Goal: Transaction & Acquisition: Purchase product/service

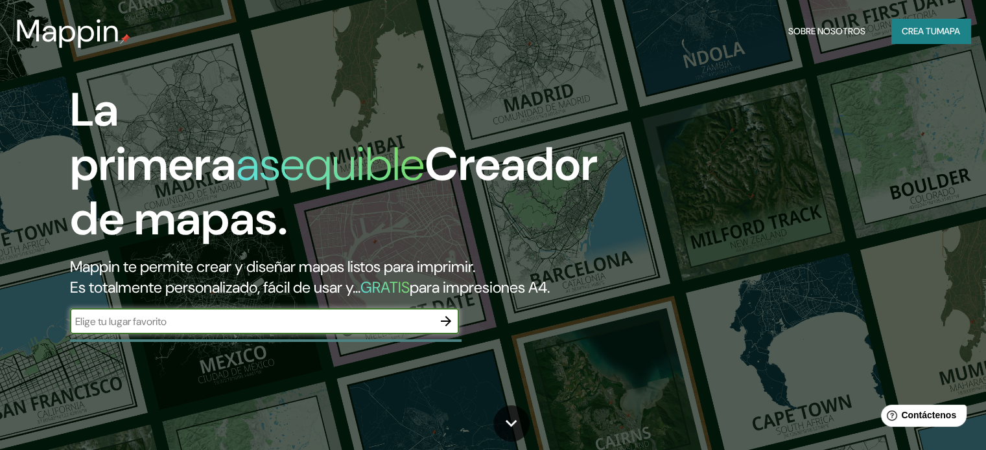
click at [312, 329] on input "text" at bounding box center [251, 321] width 363 height 15
click at [294, 329] on input "ica," at bounding box center [251, 321] width 363 height 15
type input "[GEOGRAPHIC_DATA],[GEOGRAPHIC_DATA]"
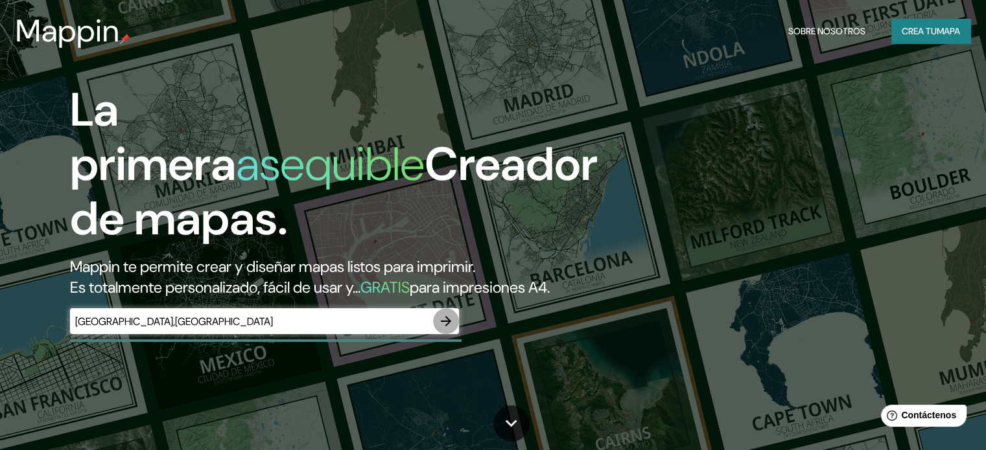
click at [446, 329] on icon "button" at bounding box center [446, 322] width 16 height 16
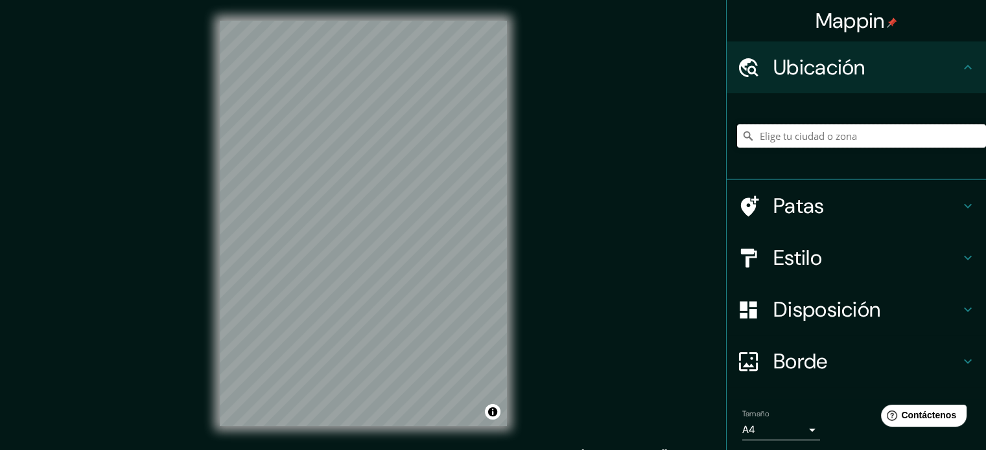
click at [798, 134] on input "Elige tu ciudad o zona" at bounding box center [861, 135] width 249 height 23
click at [756, 132] on input "Elige tu ciudad o zona" at bounding box center [861, 135] width 249 height 23
paste input "[GEOGRAPHIC_DATA] "[PERSON_NAME]""
type input "[GEOGRAPHIC_DATA]"
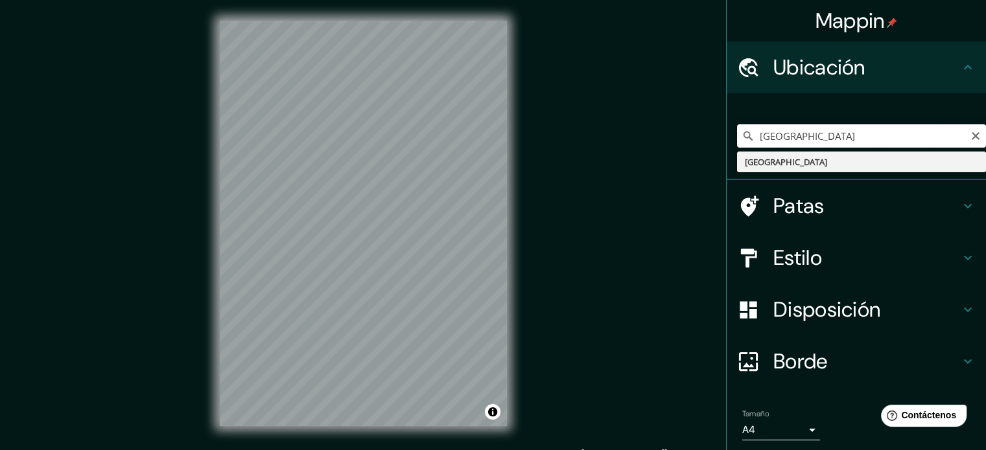
click at [809, 134] on input "[GEOGRAPHIC_DATA]" at bounding box center [861, 135] width 249 height 23
click at [970, 139] on icon "Claro" at bounding box center [975, 136] width 10 height 10
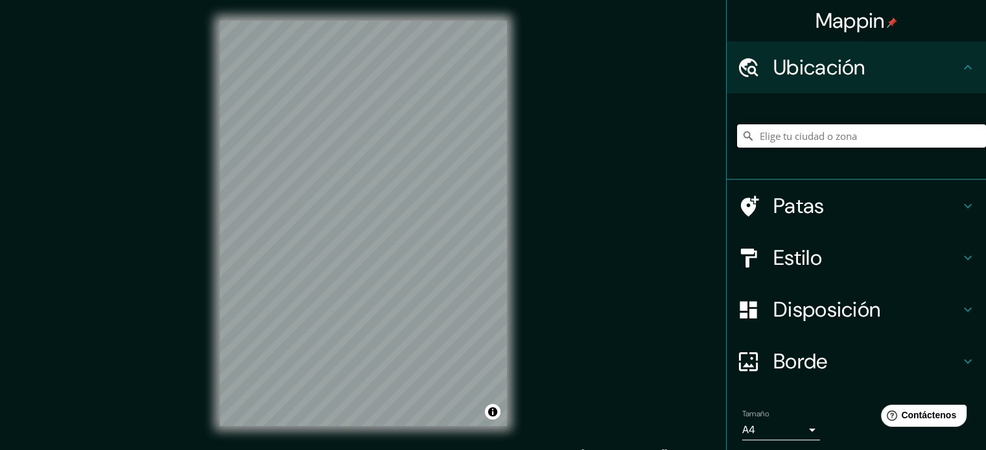
click at [798, 140] on input "Elige tu ciudad o zona" at bounding box center [861, 135] width 249 height 23
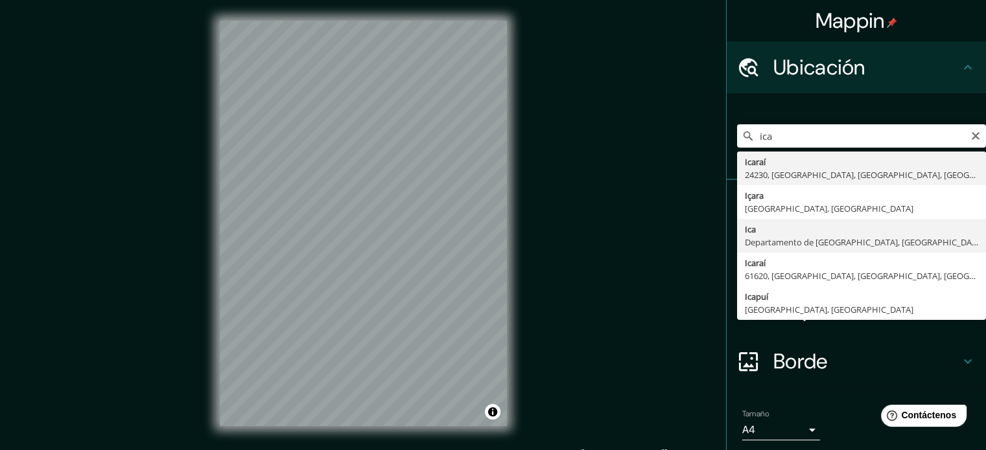
type input "Ica, [GEOGRAPHIC_DATA], [GEOGRAPHIC_DATA]"
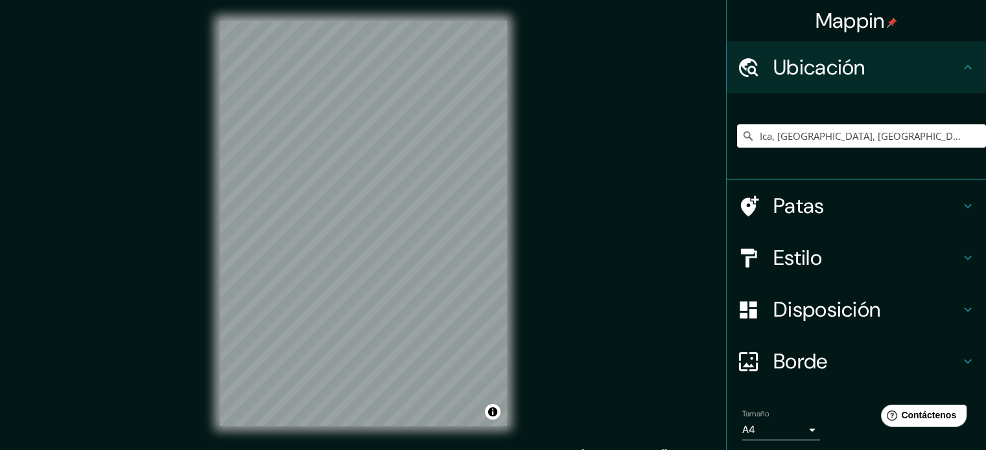
click at [782, 264] on font "Estilo" at bounding box center [797, 257] width 49 height 27
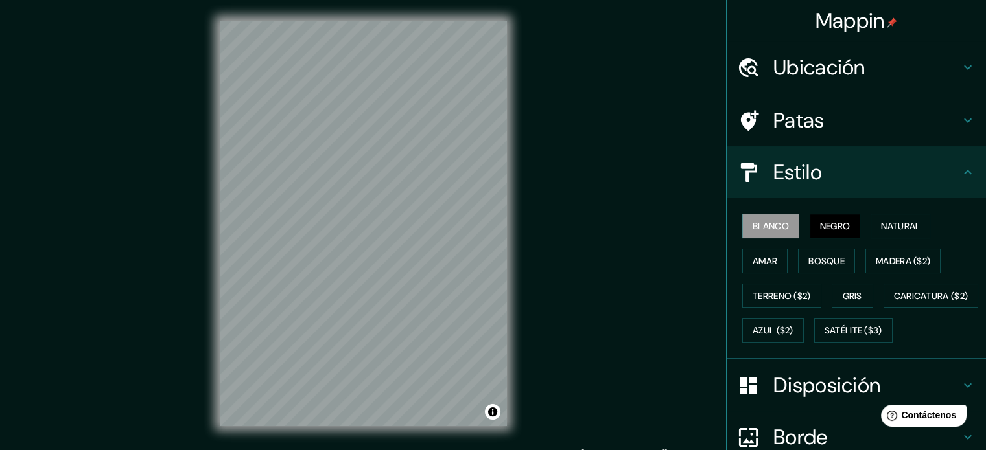
click at [820, 227] on font "Negro" at bounding box center [835, 226] width 30 height 12
click at [745, 215] on button "Blanco" at bounding box center [770, 226] width 57 height 25
click at [832, 233] on font "Negro" at bounding box center [835, 226] width 30 height 17
click at [769, 222] on font "Blanco" at bounding box center [770, 226] width 36 height 12
click at [881, 233] on font "Natural" at bounding box center [900, 226] width 39 height 17
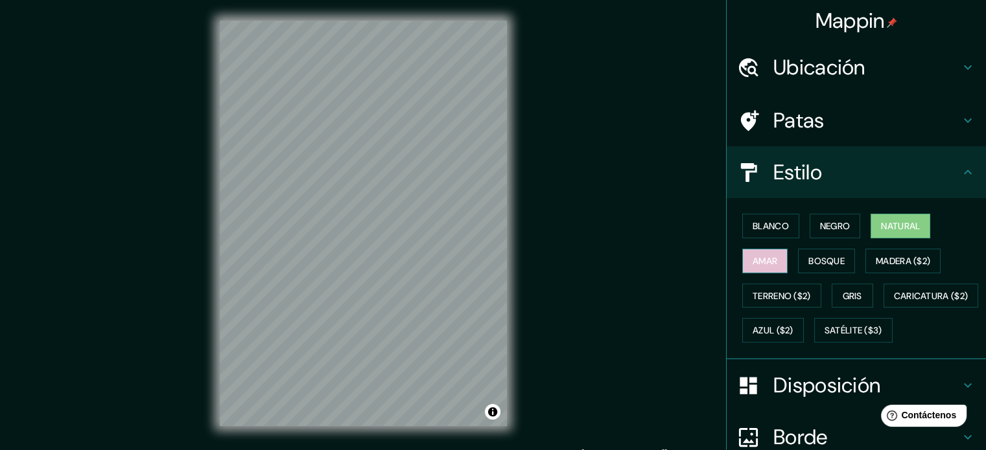
click at [770, 261] on button "Amar" at bounding box center [764, 261] width 45 height 25
click at [832, 253] on font "Bosque" at bounding box center [826, 261] width 36 height 17
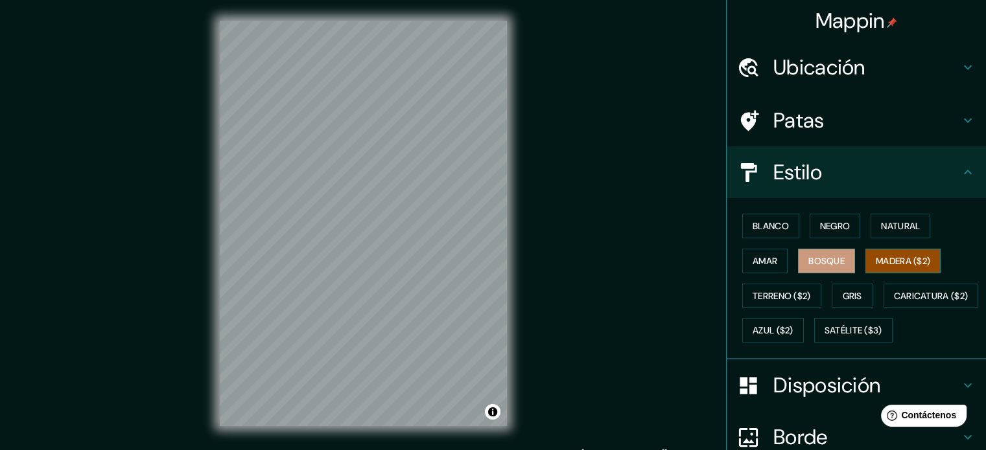
click at [889, 262] on font "Madera ($2)" at bounding box center [903, 261] width 54 height 12
click at [842, 292] on font "Gris" at bounding box center [851, 296] width 19 height 12
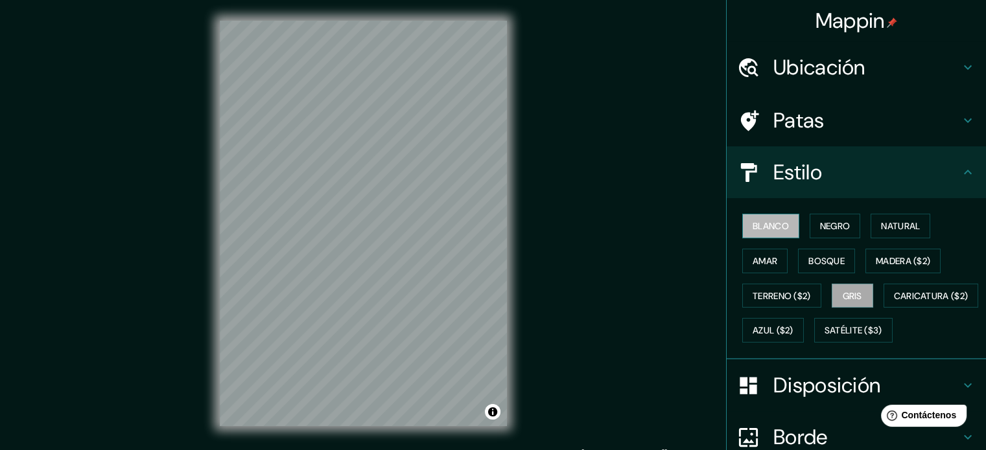
click at [752, 226] on font "Blanco" at bounding box center [770, 226] width 36 height 12
click at [835, 220] on font "Negro" at bounding box center [835, 226] width 30 height 12
click at [767, 227] on font "Blanco" at bounding box center [770, 226] width 36 height 12
click at [788, 166] on font "Estilo" at bounding box center [797, 172] width 49 height 27
click at [839, 168] on h4 "Estilo" at bounding box center [866, 172] width 187 height 26
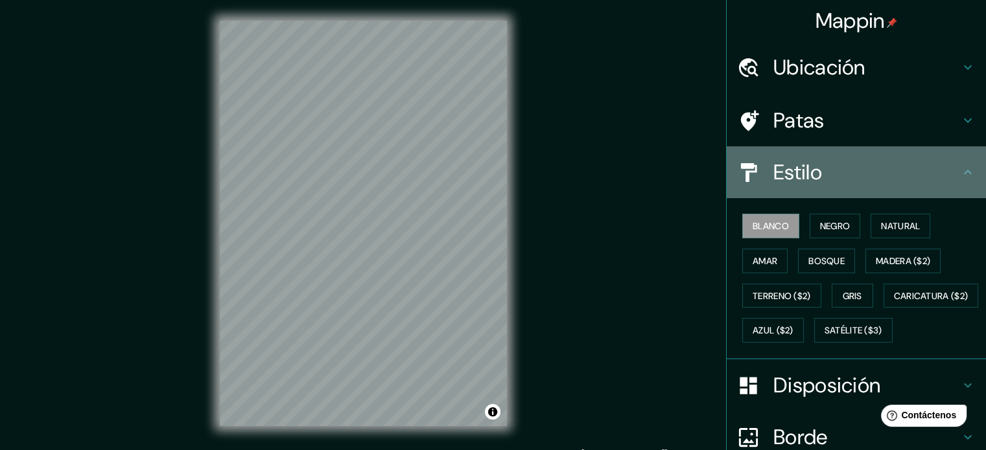
click at [951, 171] on div "Estilo" at bounding box center [855, 172] width 259 height 52
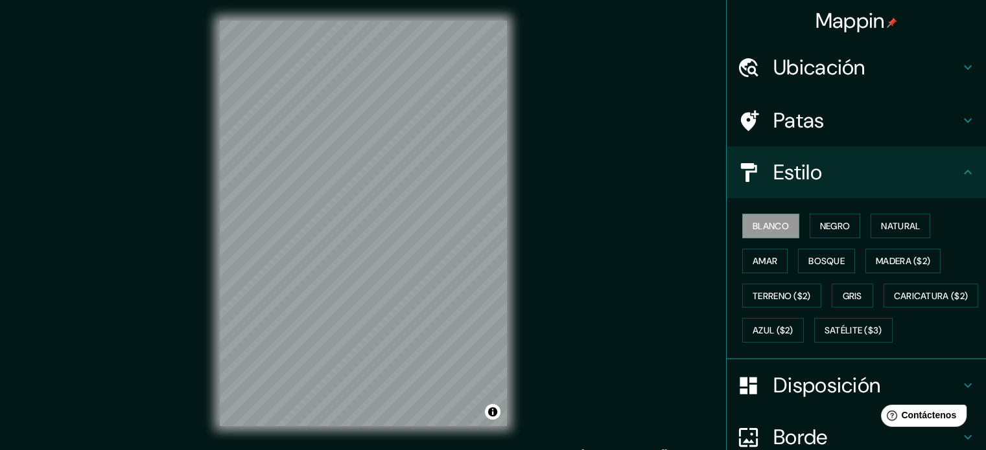
click at [960, 170] on icon at bounding box center [968, 173] width 16 height 16
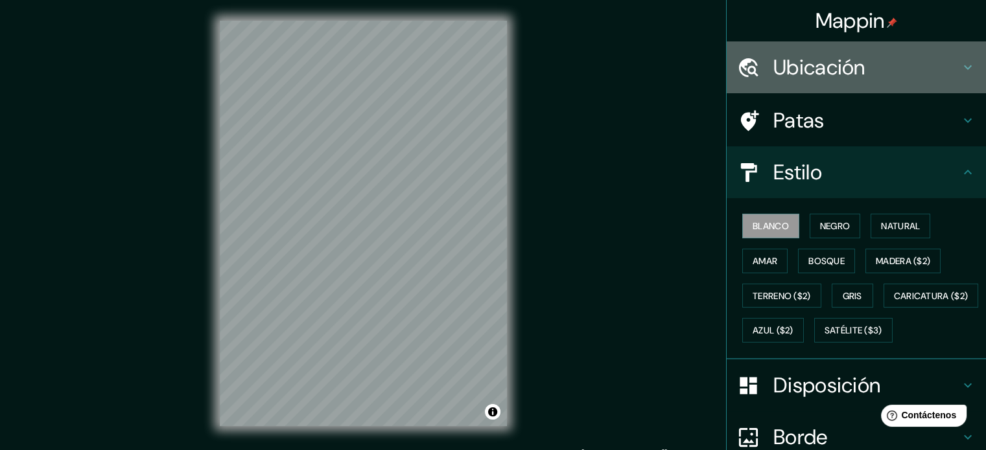
click at [960, 74] on icon at bounding box center [968, 68] width 16 height 16
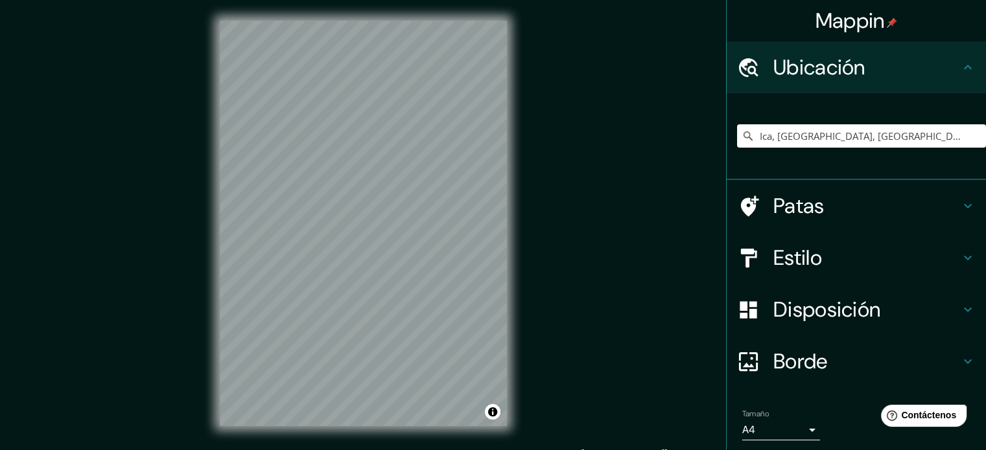
click at [962, 313] on icon at bounding box center [968, 310] width 16 height 16
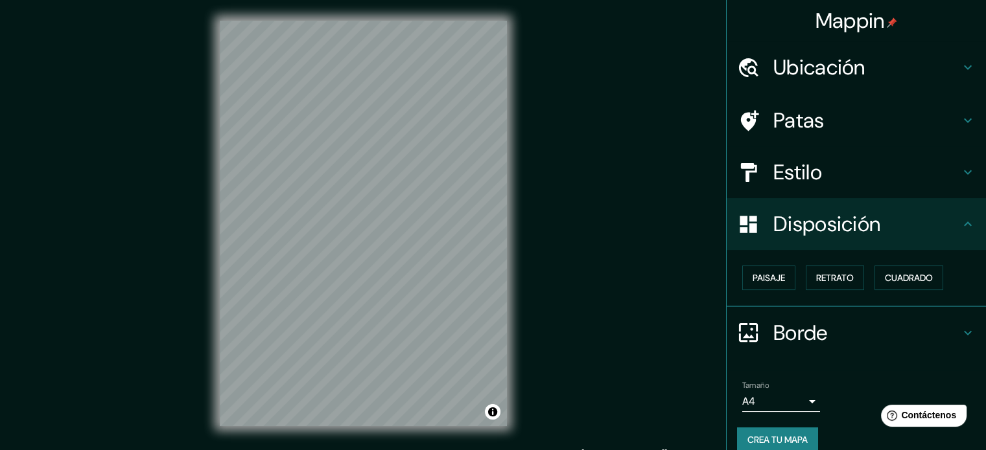
click at [784, 178] on font "Estilo" at bounding box center [797, 172] width 49 height 27
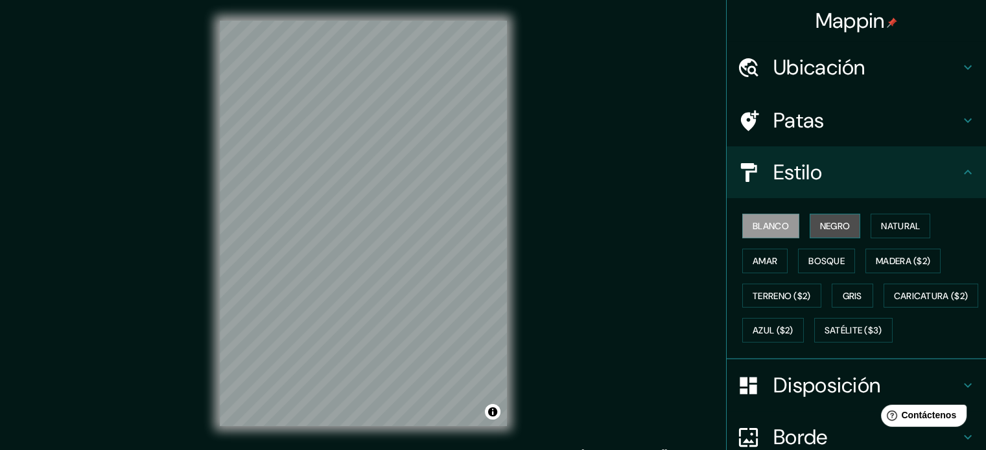
click at [830, 229] on font "Negro" at bounding box center [835, 226] width 30 height 12
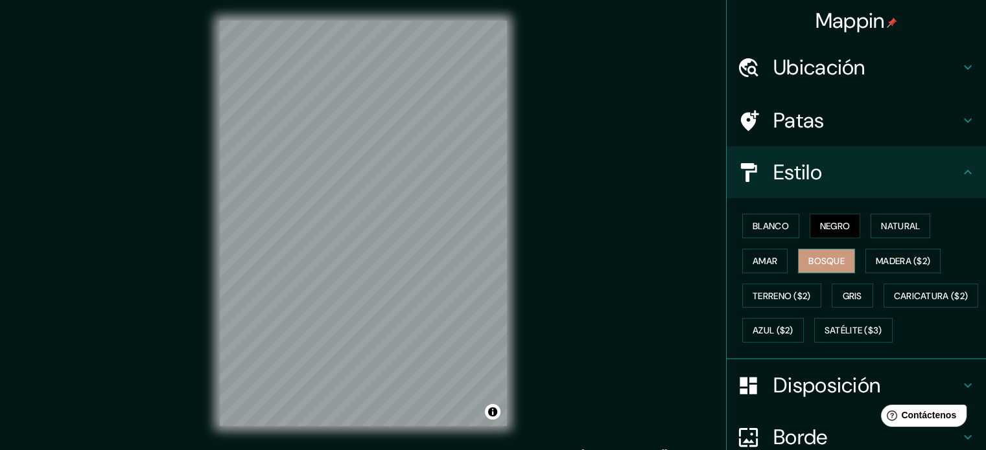
click at [815, 261] on font "Bosque" at bounding box center [826, 261] width 36 height 12
click at [820, 230] on font "Negro" at bounding box center [835, 226] width 30 height 12
click at [763, 222] on font "Blanco" at bounding box center [770, 226] width 36 height 12
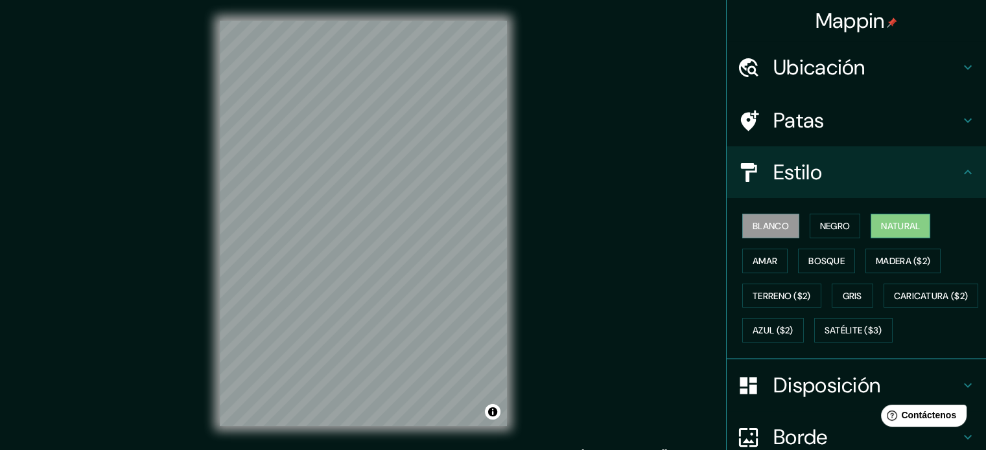
click at [881, 219] on font "Natural" at bounding box center [900, 226] width 39 height 17
click at [839, 222] on font "Negro" at bounding box center [835, 226] width 30 height 12
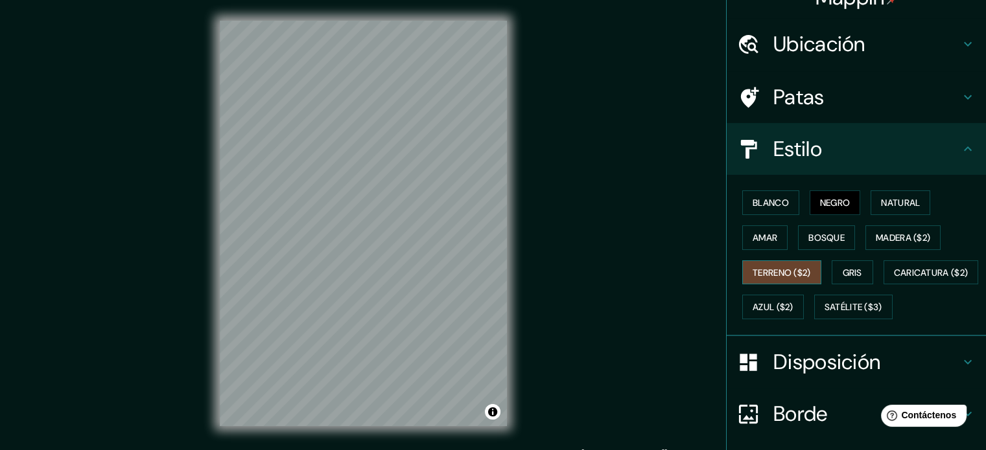
scroll to position [65, 0]
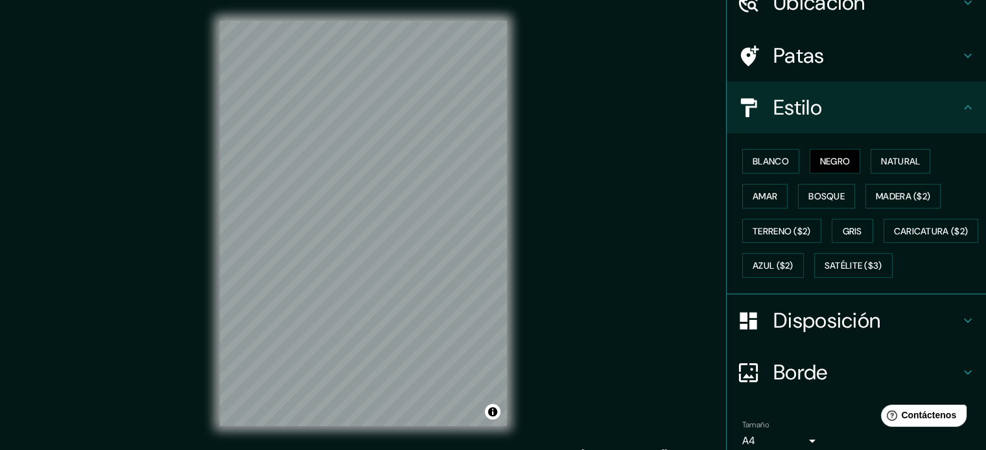
click at [798, 334] on font "Disposición" at bounding box center [826, 320] width 107 height 27
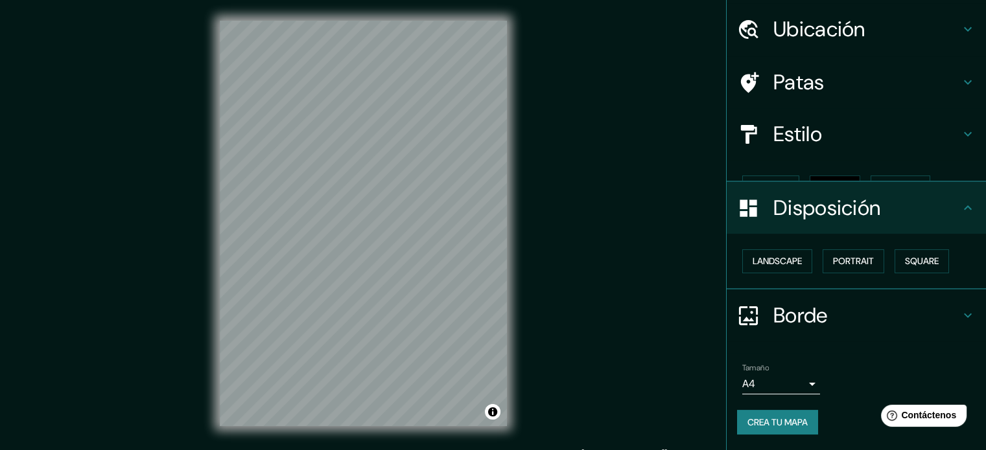
scroll to position [16, 0]
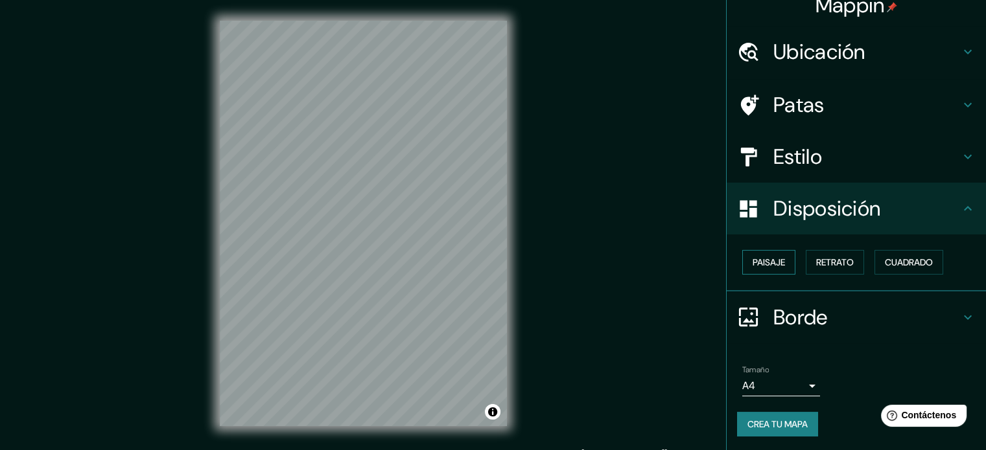
click at [761, 259] on font "Paisaje" at bounding box center [768, 263] width 32 height 12
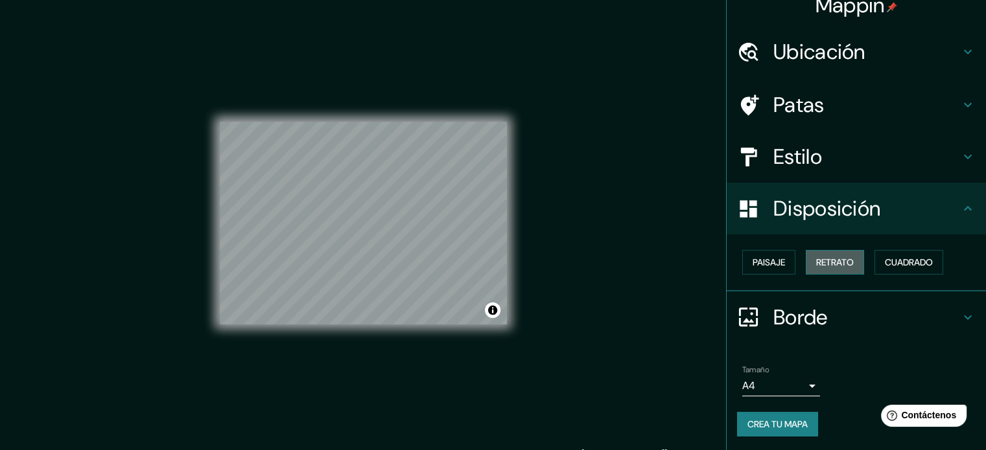
click at [819, 266] on font "Retrato" at bounding box center [835, 263] width 38 height 12
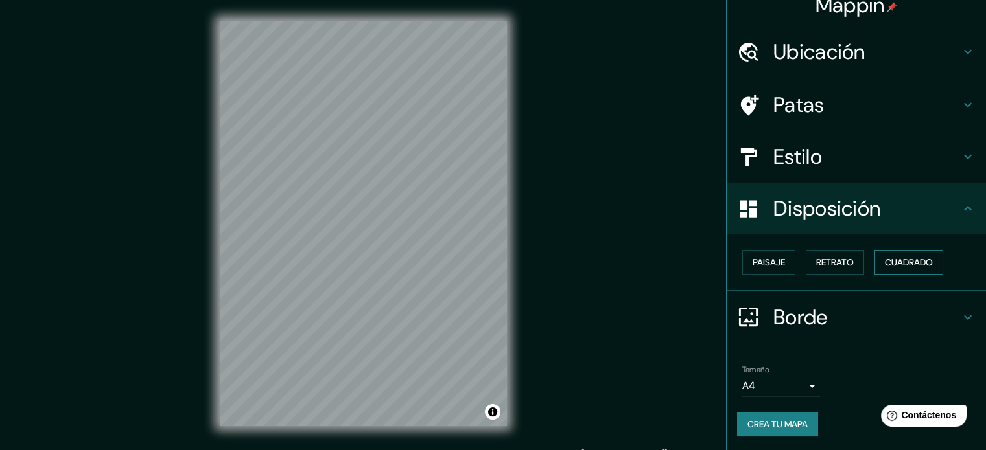
click at [905, 259] on font "Cuadrado" at bounding box center [909, 263] width 48 height 12
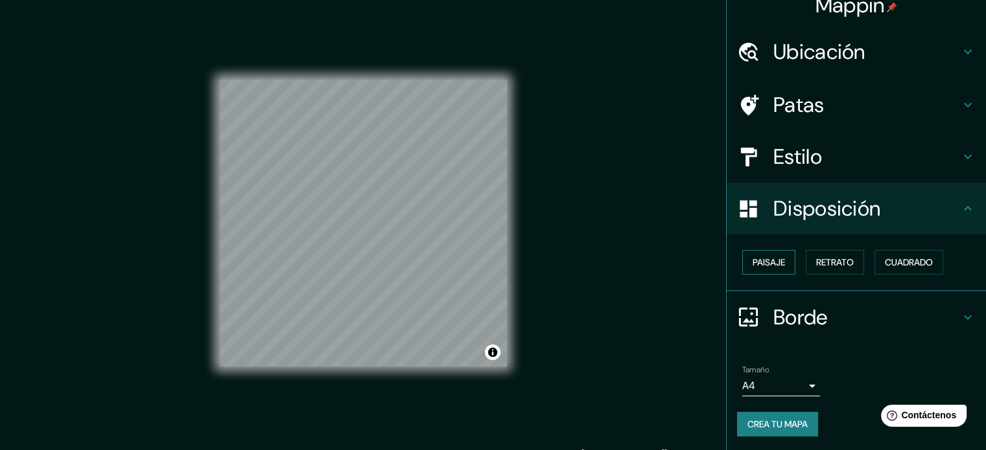
click at [757, 257] on font "Paisaje" at bounding box center [768, 263] width 32 height 12
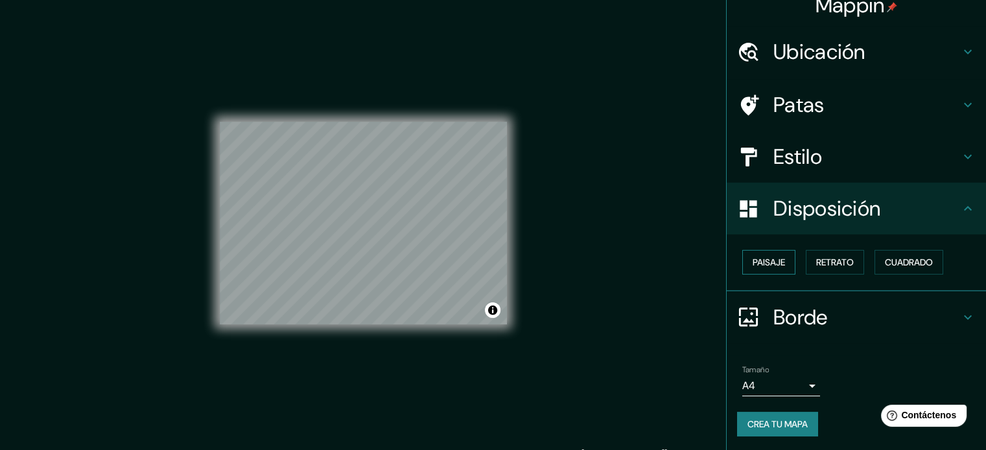
click at [772, 262] on font "Paisaje" at bounding box center [768, 263] width 32 height 12
click at [774, 259] on font "Paisaje" at bounding box center [768, 263] width 32 height 12
click at [786, 262] on button "Paisaje" at bounding box center [768, 262] width 53 height 25
click at [841, 259] on font "Retrato" at bounding box center [835, 263] width 38 height 12
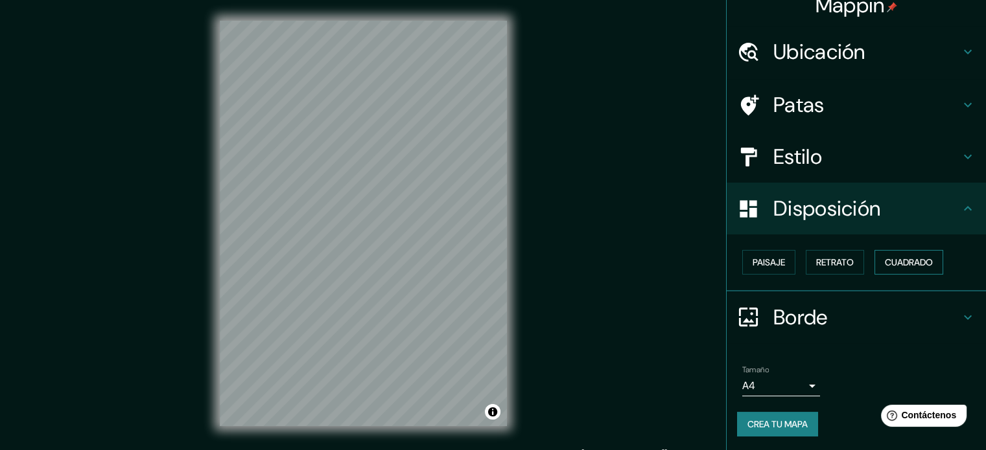
click at [903, 263] on font "Cuadrado" at bounding box center [909, 263] width 48 height 12
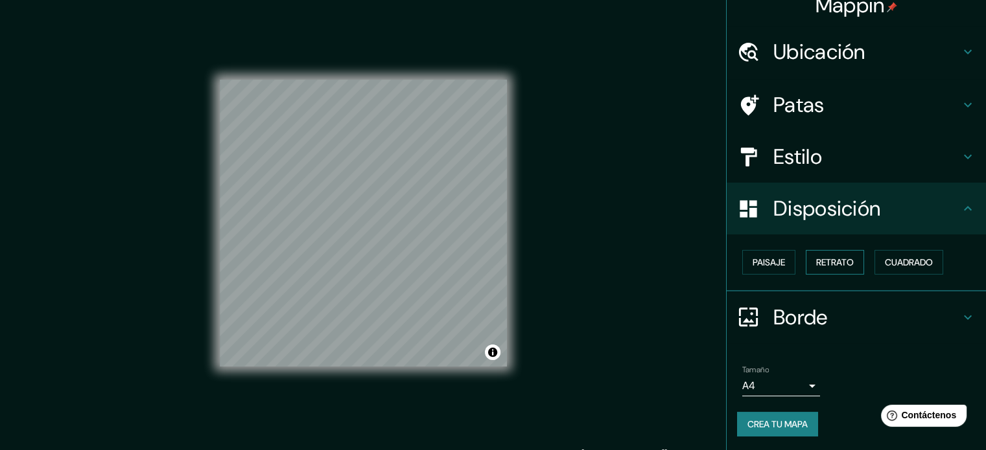
click at [846, 262] on button "Retrato" at bounding box center [835, 262] width 58 height 25
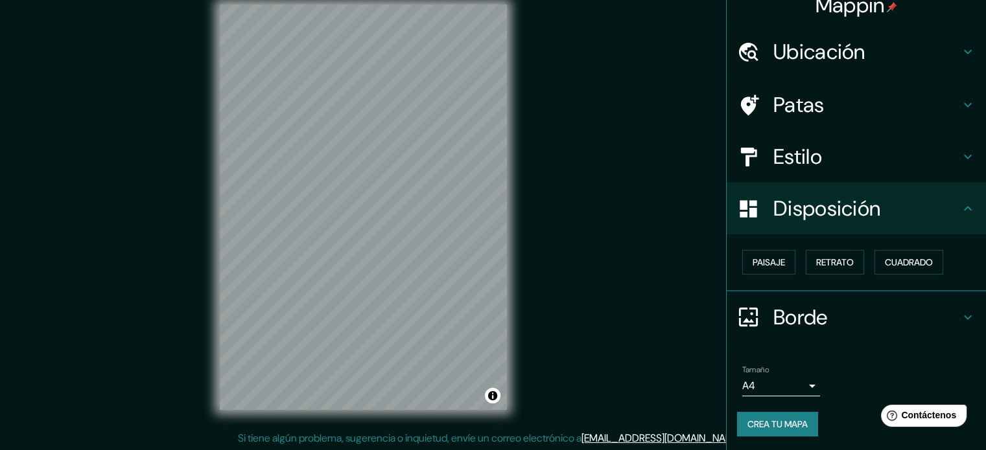
scroll to position [17, 0]
click at [960, 316] on icon at bounding box center [968, 318] width 16 height 16
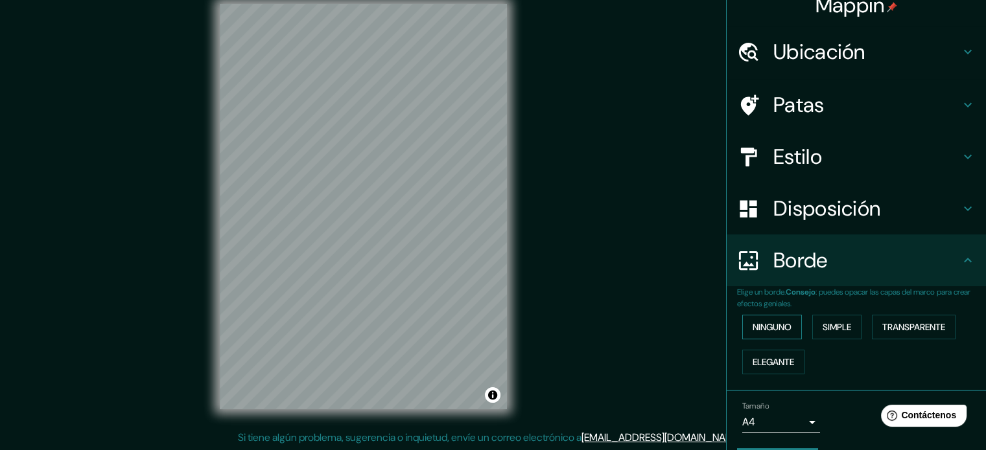
click at [760, 327] on font "Ninguno" at bounding box center [771, 327] width 39 height 12
click at [822, 323] on font "Simple" at bounding box center [836, 327] width 29 height 12
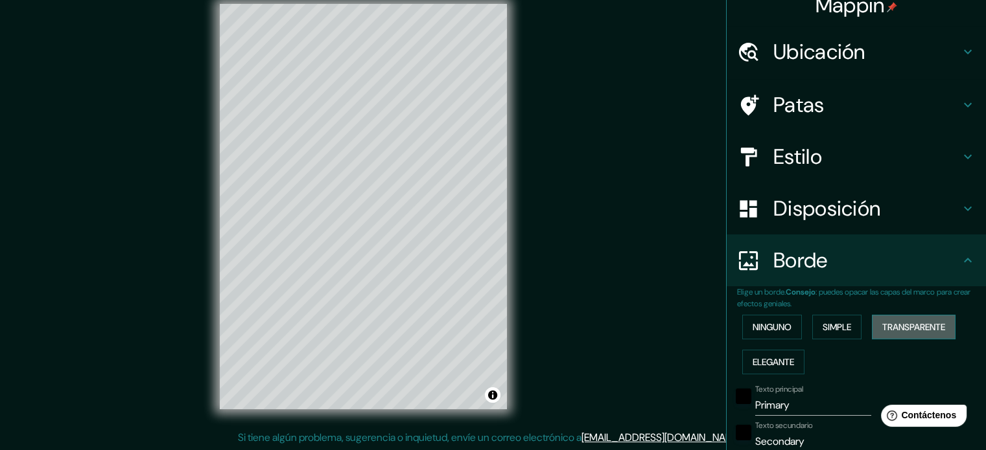
click at [887, 322] on font "Transparente" at bounding box center [913, 327] width 63 height 12
click at [765, 357] on font "Elegante" at bounding box center [772, 362] width 41 height 12
click at [763, 331] on font "Ninguno" at bounding box center [771, 327] width 39 height 12
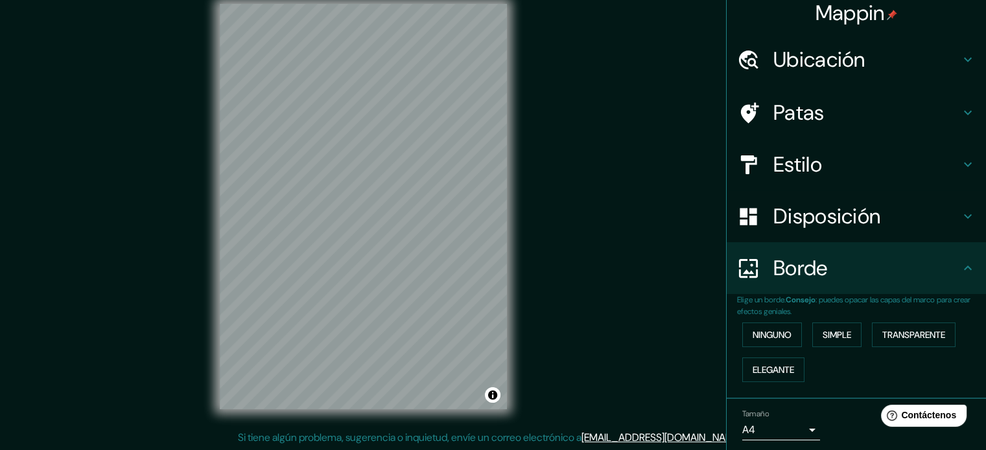
scroll to position [0, 0]
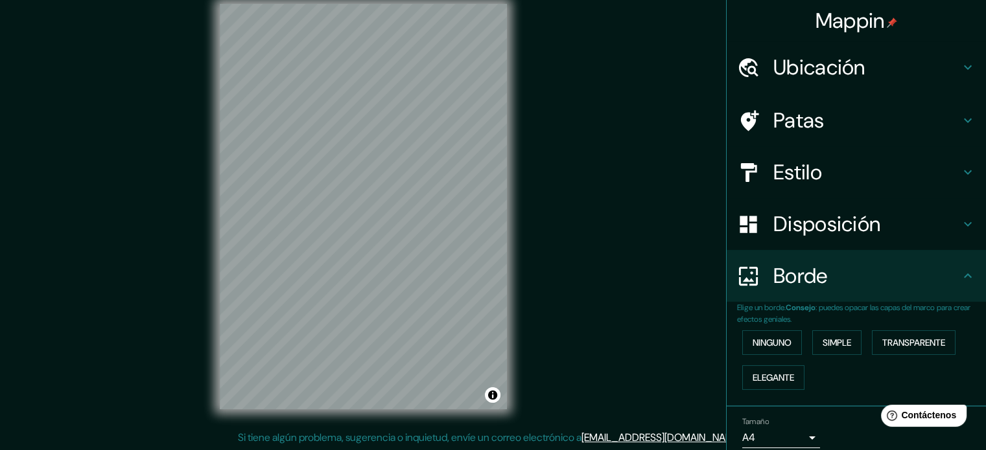
click at [804, 114] on font "Patas" at bounding box center [798, 120] width 51 height 27
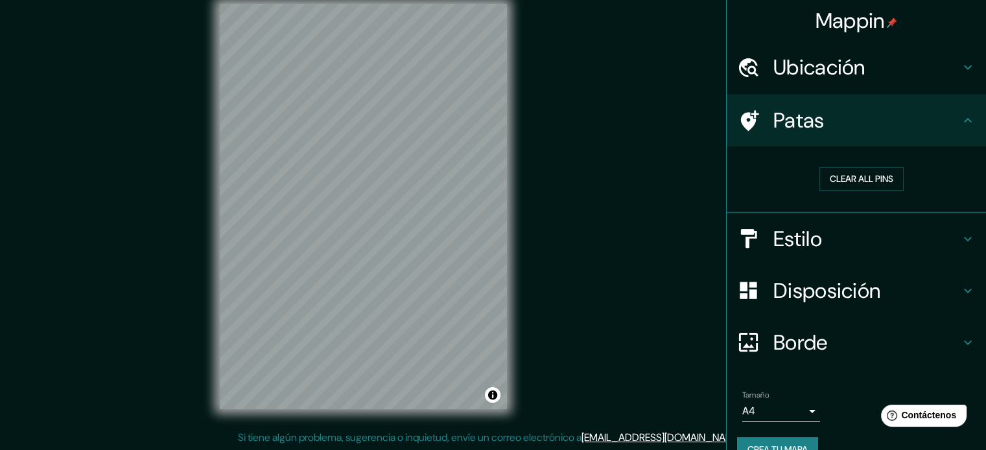
click at [782, 235] on font "Estilo" at bounding box center [797, 239] width 49 height 27
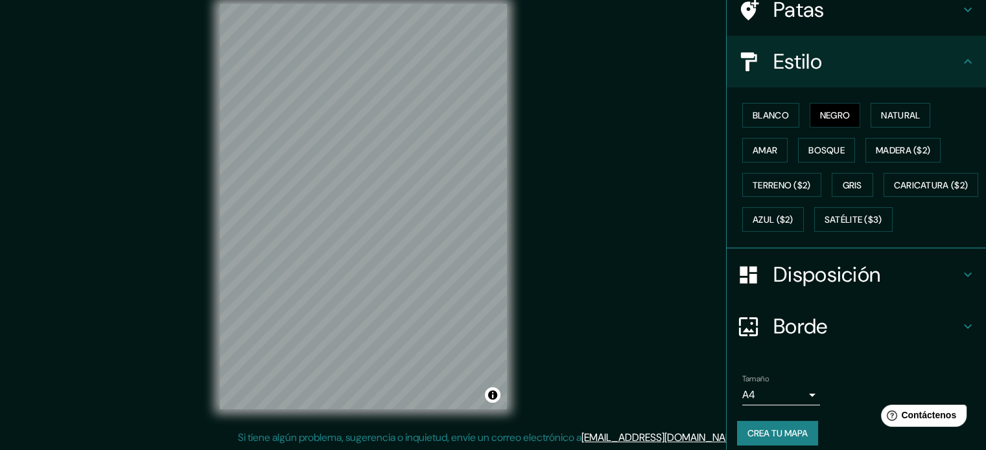
scroll to position [130, 0]
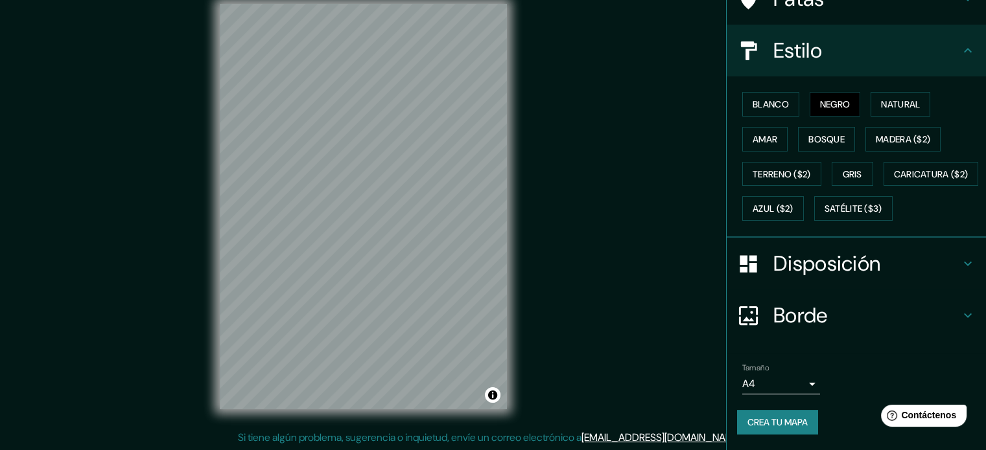
click at [791, 277] on font "Disposición" at bounding box center [826, 263] width 107 height 27
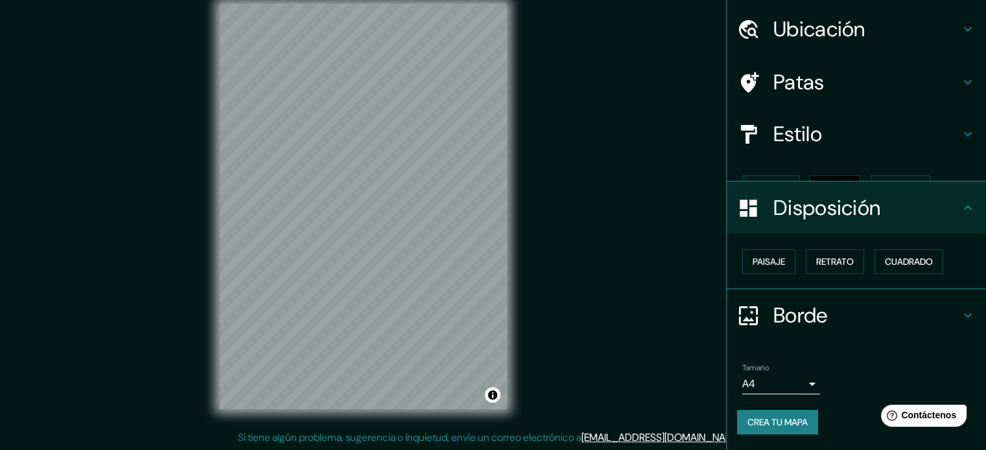
scroll to position [16, 0]
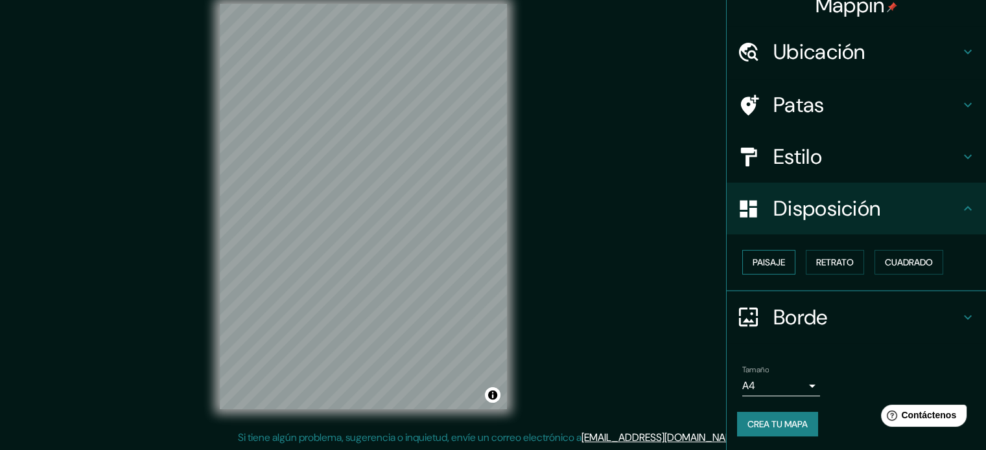
click at [767, 270] on button "Paisaje" at bounding box center [768, 262] width 53 height 25
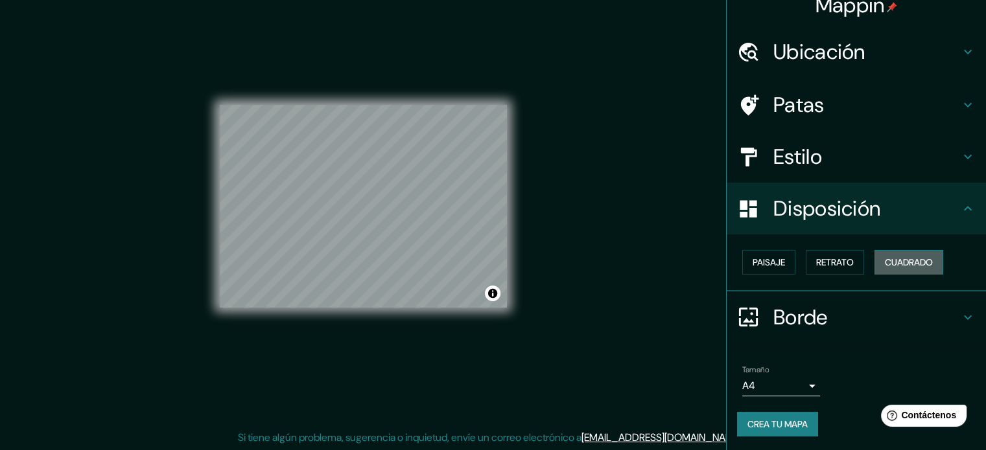
click at [885, 261] on font "Cuadrado" at bounding box center [909, 263] width 48 height 12
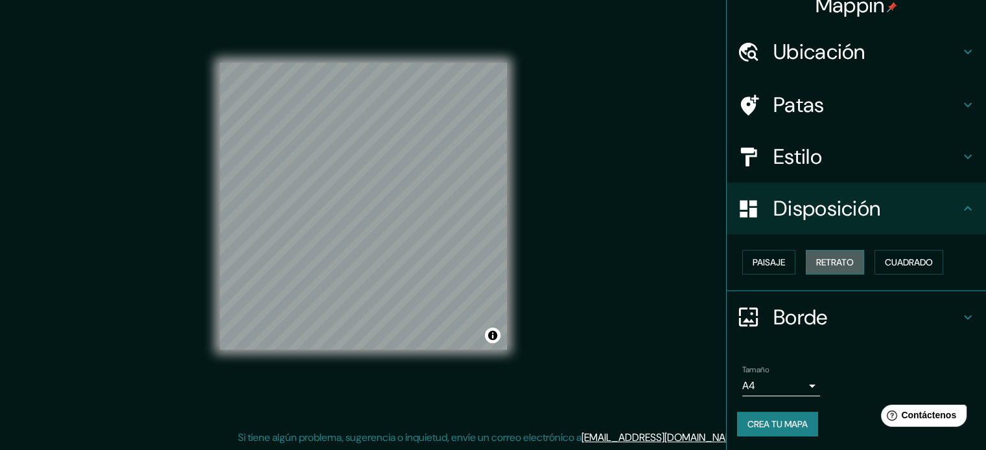
click at [829, 260] on font "Retrato" at bounding box center [835, 263] width 38 height 12
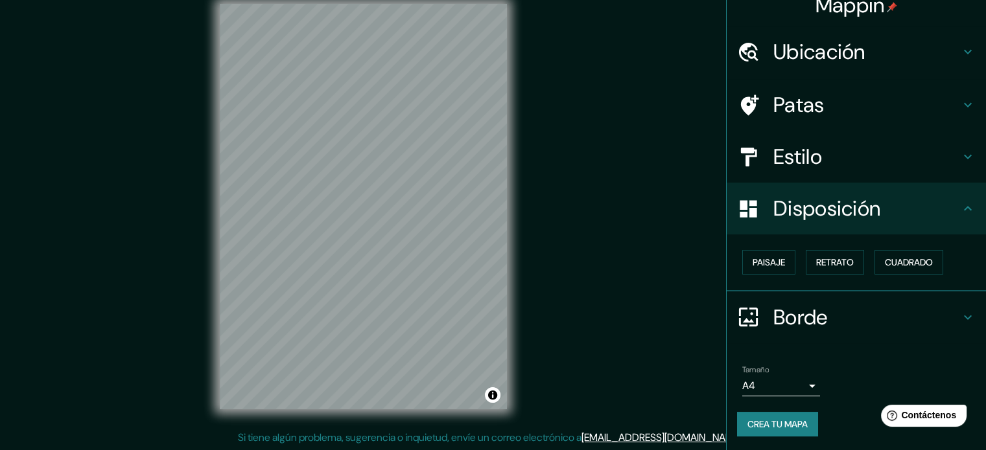
click at [787, 157] on font "Estilo" at bounding box center [797, 156] width 49 height 27
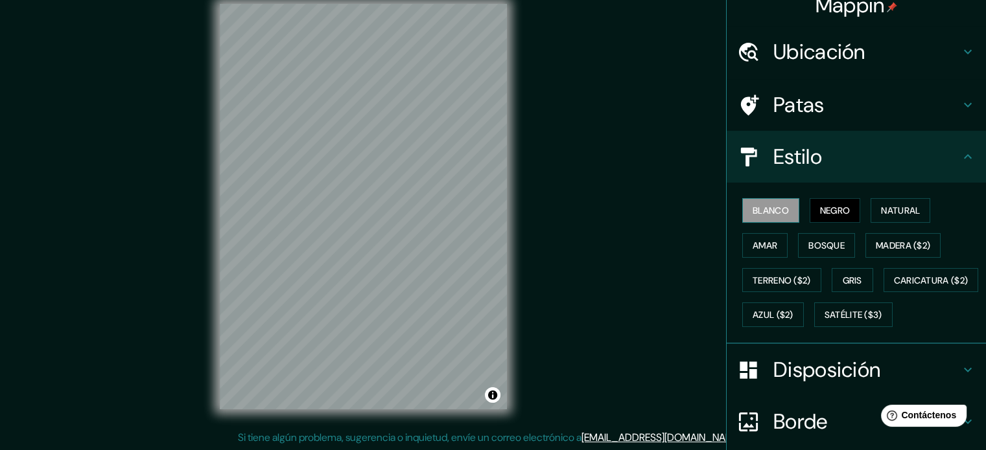
click at [752, 212] on font "Blanco" at bounding box center [770, 211] width 36 height 12
click at [538, 266] on div "Mappin Ubicación Ica, [GEOGRAPHIC_DATA], [GEOGRAPHIC_DATA] Patas Estilo Blanco …" at bounding box center [493, 217] width 986 height 468
click at [820, 209] on font "Negro" at bounding box center [835, 211] width 30 height 12
click at [430, 226] on div at bounding box center [431, 223] width 10 height 10
click at [416, 251] on div at bounding box center [417, 253] width 10 height 10
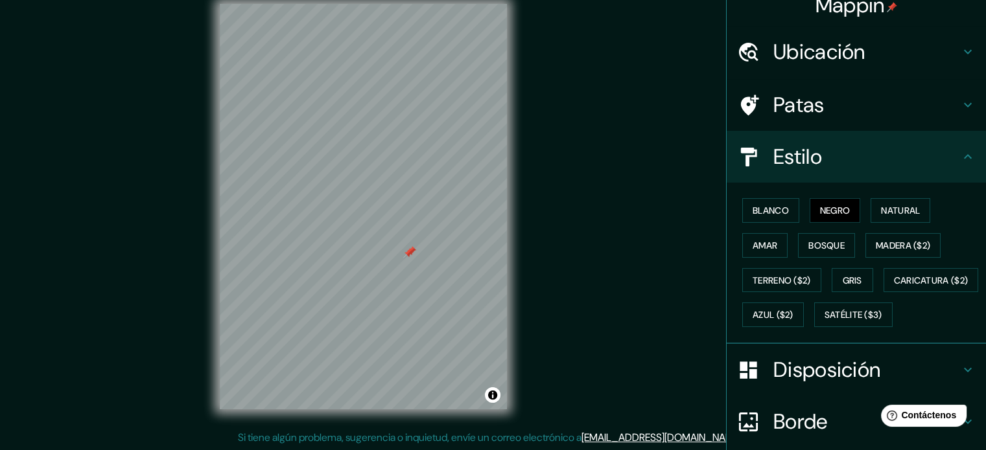
click at [410, 253] on div at bounding box center [408, 253] width 10 height 10
click at [411, 248] on div at bounding box center [411, 251] width 10 height 10
click at [881, 205] on font "Natural" at bounding box center [900, 211] width 39 height 12
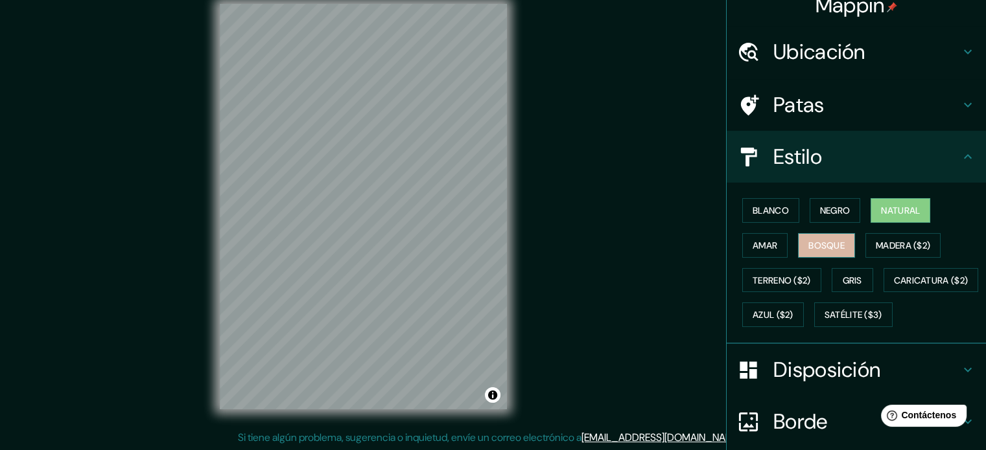
click at [801, 238] on button "Bosque" at bounding box center [826, 245] width 57 height 25
click at [752, 209] on font "Blanco" at bounding box center [770, 211] width 36 height 12
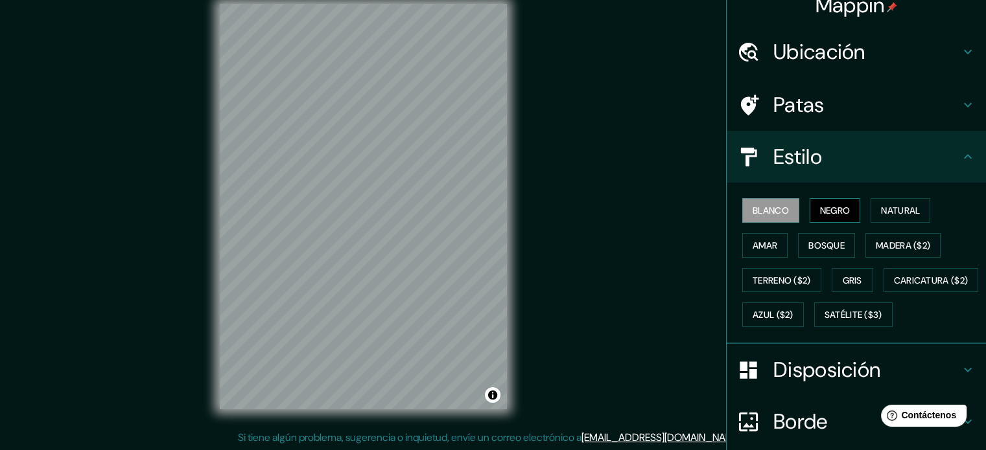
click at [830, 213] on font "Negro" at bounding box center [835, 211] width 30 height 12
click at [782, 200] on button "Blanco" at bounding box center [770, 210] width 57 height 25
click at [826, 214] on font "Negro" at bounding box center [835, 211] width 30 height 12
click at [881, 209] on font "Natural" at bounding box center [900, 211] width 39 height 12
click at [820, 213] on font "Negro" at bounding box center [835, 211] width 30 height 12
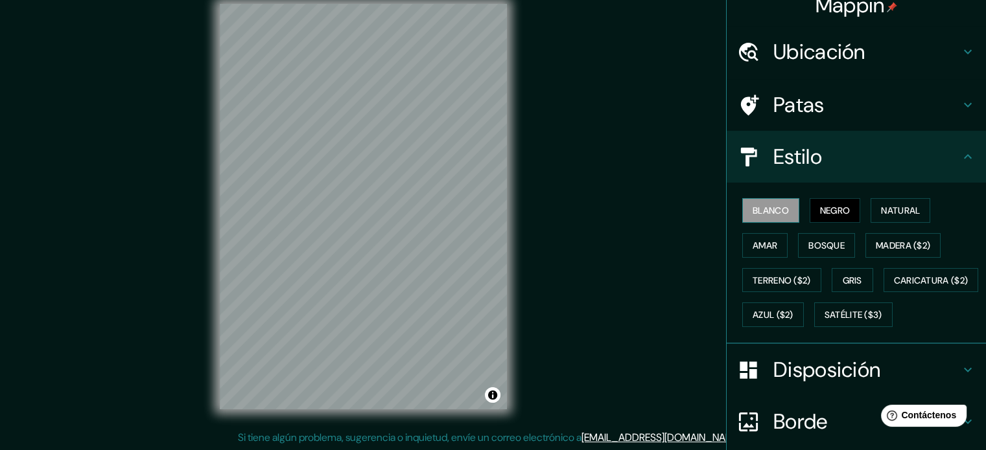
click at [763, 213] on font "Blanco" at bounding box center [770, 211] width 36 height 12
click at [820, 210] on font "Negro" at bounding box center [835, 211] width 30 height 12
click at [366, 4] on div at bounding box center [363, 4] width 287 height 0
click at [363, 356] on div at bounding box center [360, 354] width 10 height 10
click at [369, 354] on div at bounding box center [374, 351] width 10 height 10
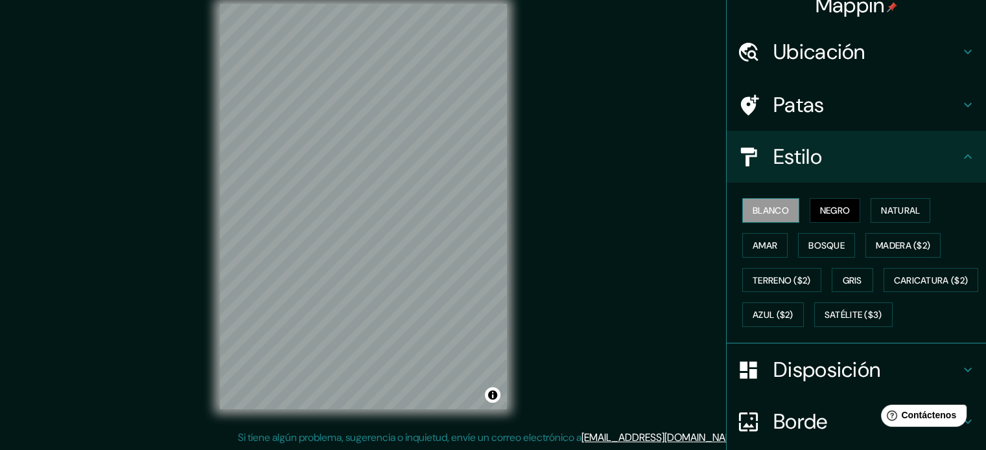
click at [762, 213] on font "Blanco" at bounding box center [770, 211] width 36 height 12
click at [429, 145] on div at bounding box center [432, 143] width 10 height 10
click at [430, 140] on div at bounding box center [429, 140] width 10 height 10
click at [882, 215] on font "Natural" at bounding box center [900, 211] width 39 height 12
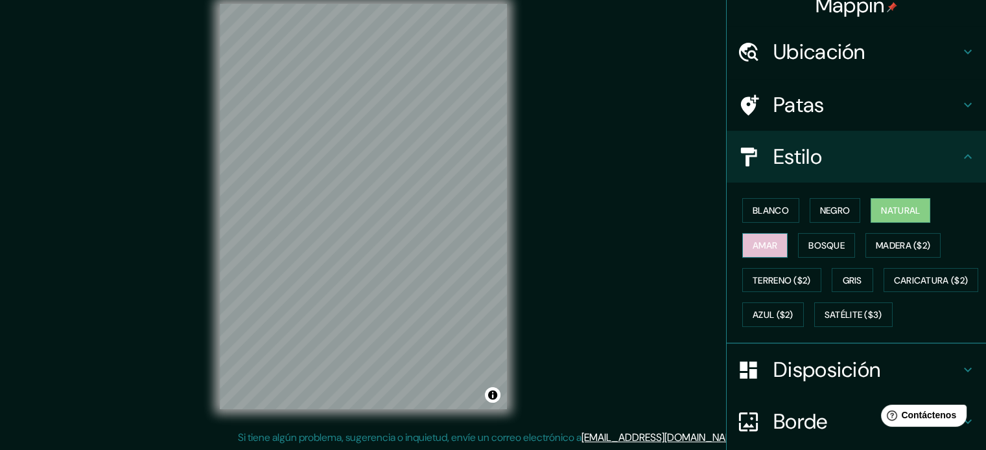
click at [752, 248] on font "Amar" at bounding box center [764, 246] width 25 height 12
click at [822, 248] on font "Bosque" at bounding box center [826, 246] width 36 height 12
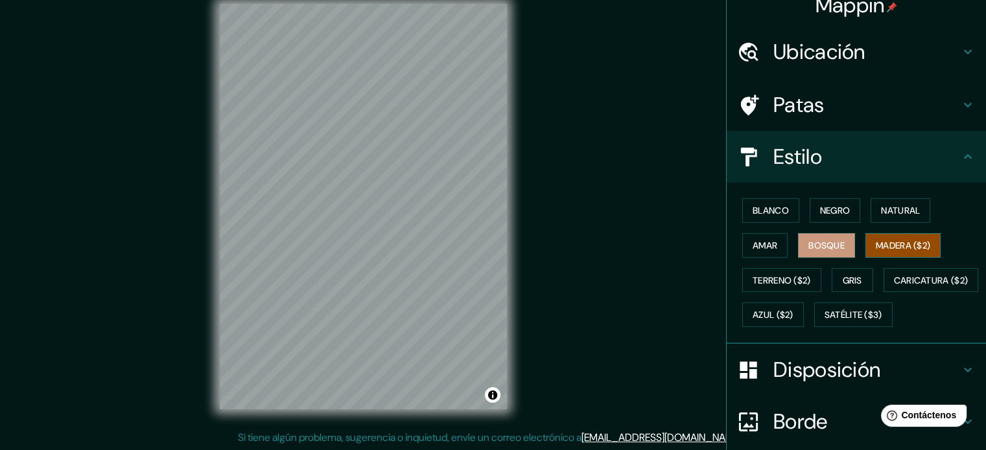
click at [907, 246] on font "Madera ($2)" at bounding box center [903, 246] width 54 height 12
click at [757, 282] on font "Terreno ($2)" at bounding box center [781, 281] width 58 height 12
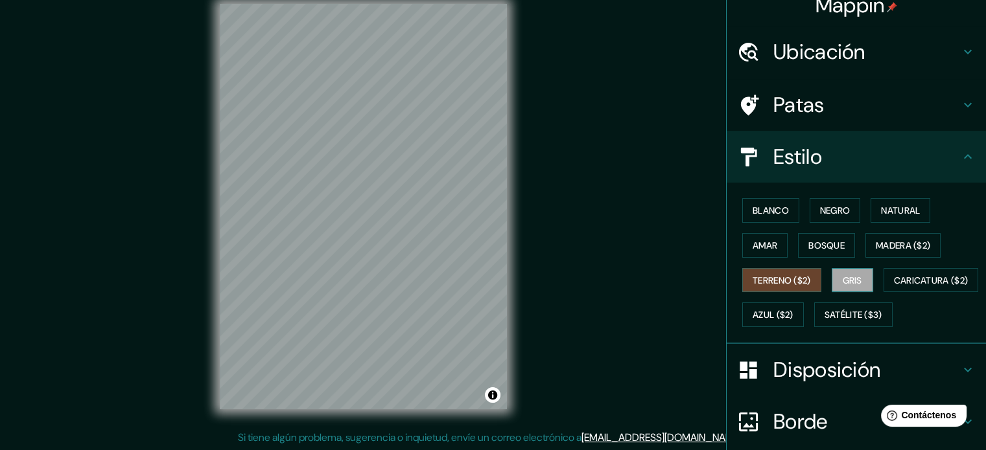
click at [855, 282] on font "Gris" at bounding box center [851, 281] width 19 height 12
click at [793, 310] on font "Azul ($2)" at bounding box center [772, 316] width 41 height 12
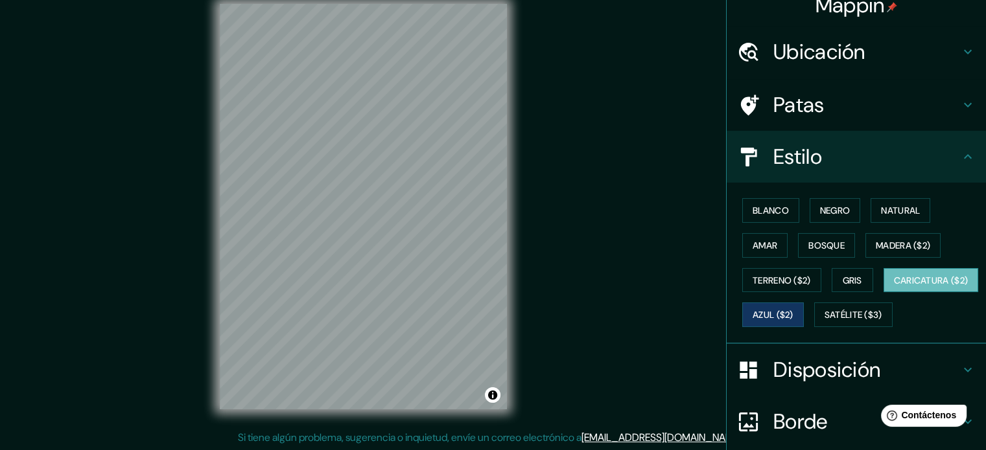
click at [894, 286] on font "Caricatura ($2)" at bounding box center [931, 281] width 75 height 12
click at [824, 321] on font "Satélite ($3)" at bounding box center [853, 316] width 58 height 12
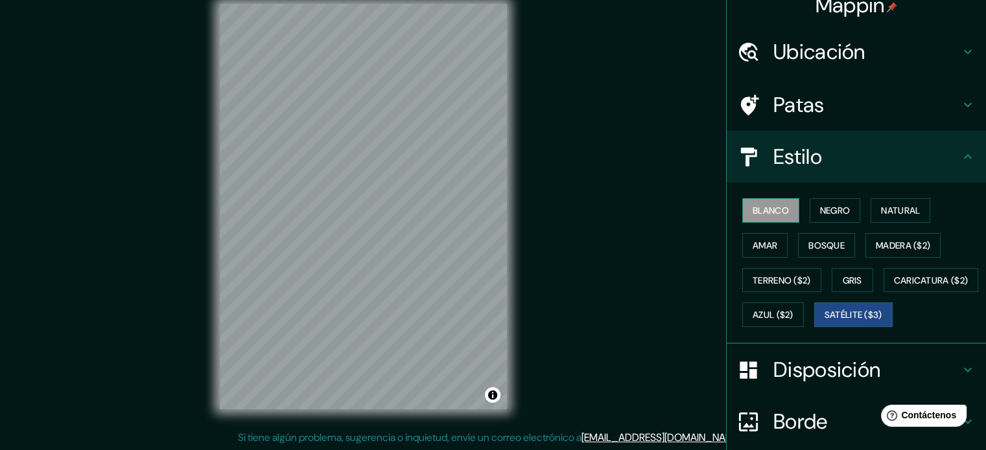
click at [756, 211] on font "Blanco" at bounding box center [770, 211] width 36 height 12
click at [822, 220] on button "Negro" at bounding box center [834, 210] width 51 height 25
